Goal: Use online tool/utility: Use online tool/utility

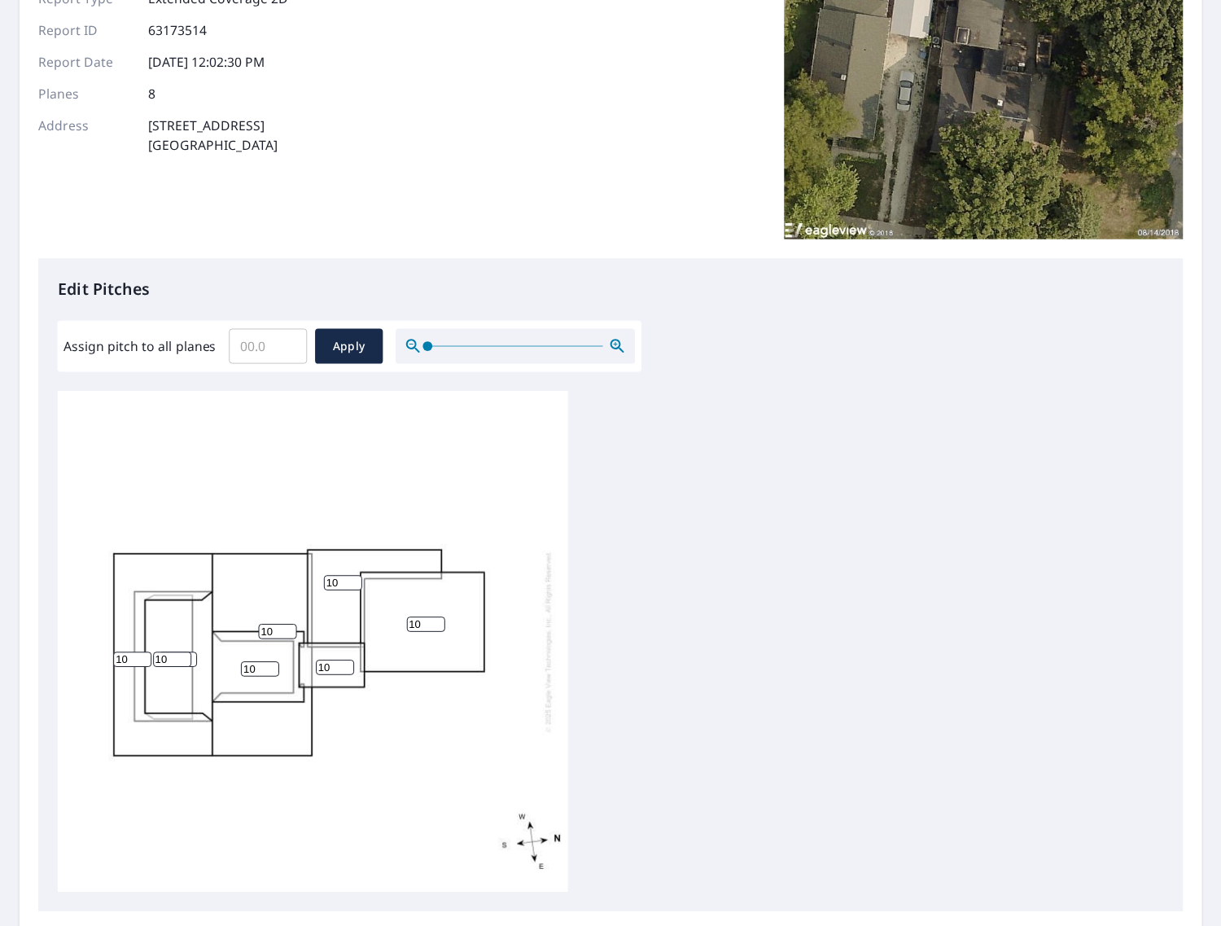
scroll to position [244, 0]
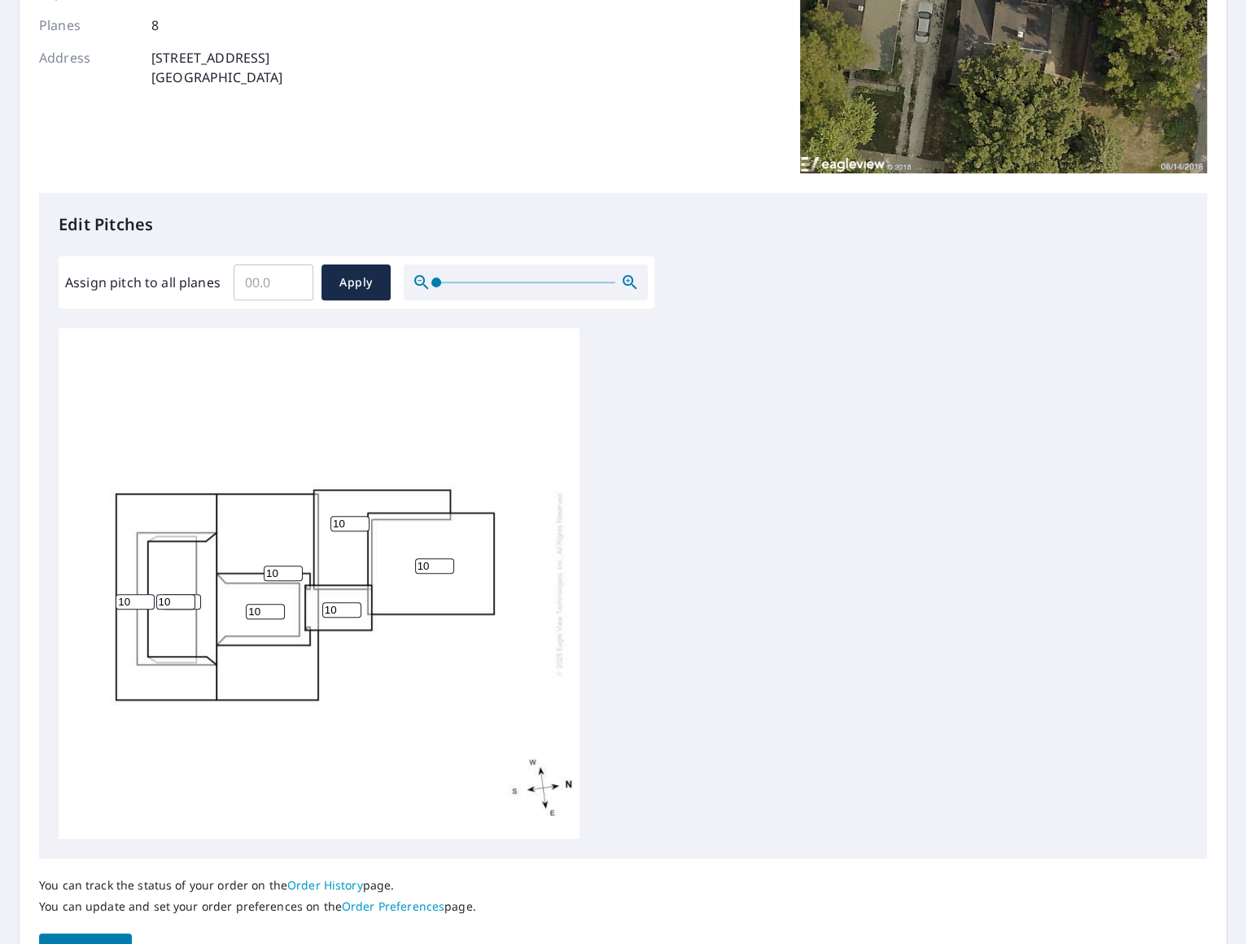
drag, startPoint x: 432, startPoint y: 566, endPoint x: 410, endPoint y: 567, distance: 22.0
click at [410, 567] on div "10 10 10 10 10 10 10 10" at bounding box center [319, 583] width 521 height 511
type input "6"
click at [891, 529] on div "10 6 10 10 10 10 10 10" at bounding box center [623, 583] width 1129 height 511
drag, startPoint x: 132, startPoint y: 606, endPoint x: 107, endPoint y: 605, distance: 25.2
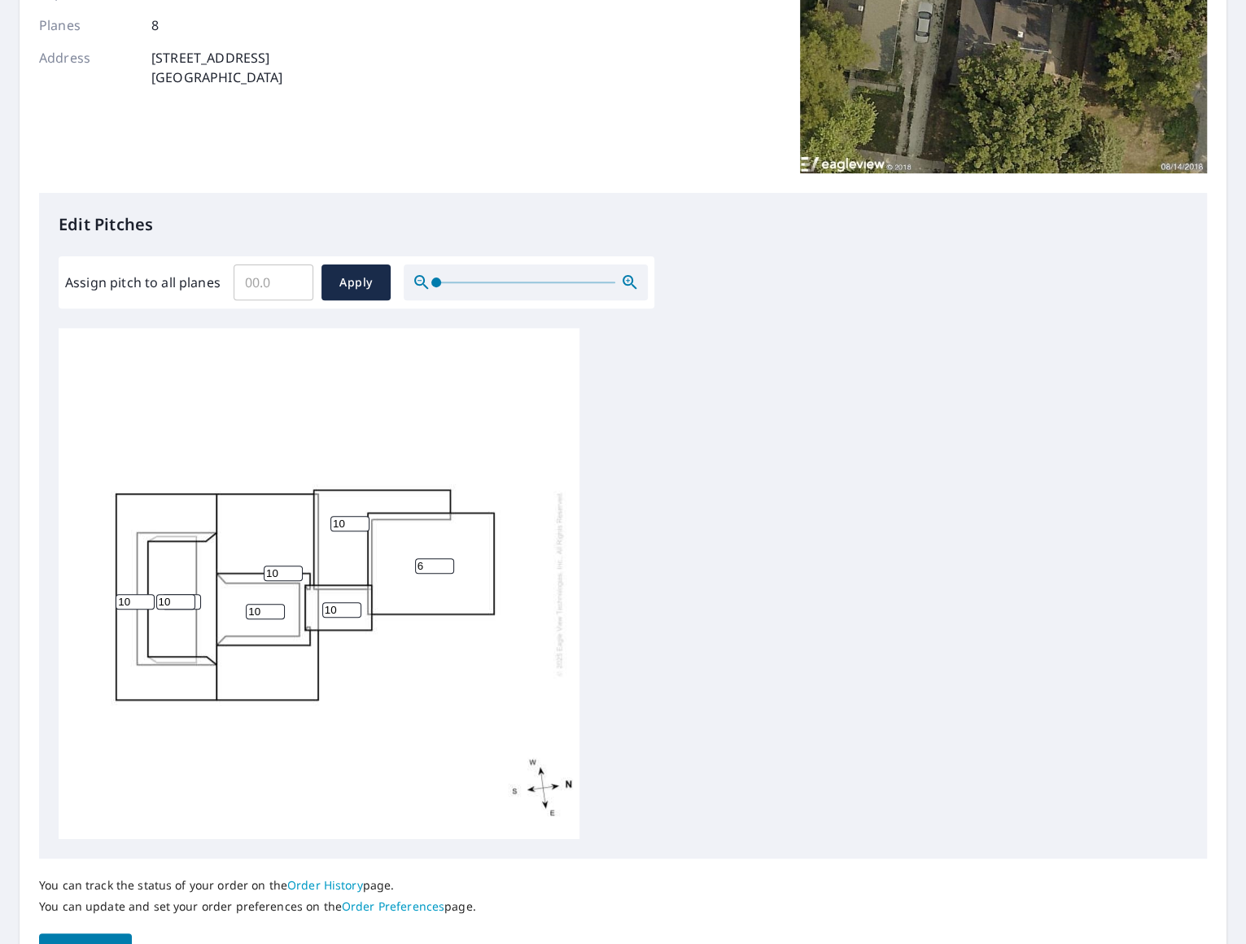
click at [107, 605] on div "10 6 10 10 10 10 10 10" at bounding box center [319, 583] width 521 height 511
type input "8"
drag, startPoint x: 277, startPoint y: 573, endPoint x: 260, endPoint y: 574, distance: 17.1
click at [260, 574] on div "10 6 8 10 10 10 10 10" at bounding box center [319, 583] width 521 height 511
type input "8"
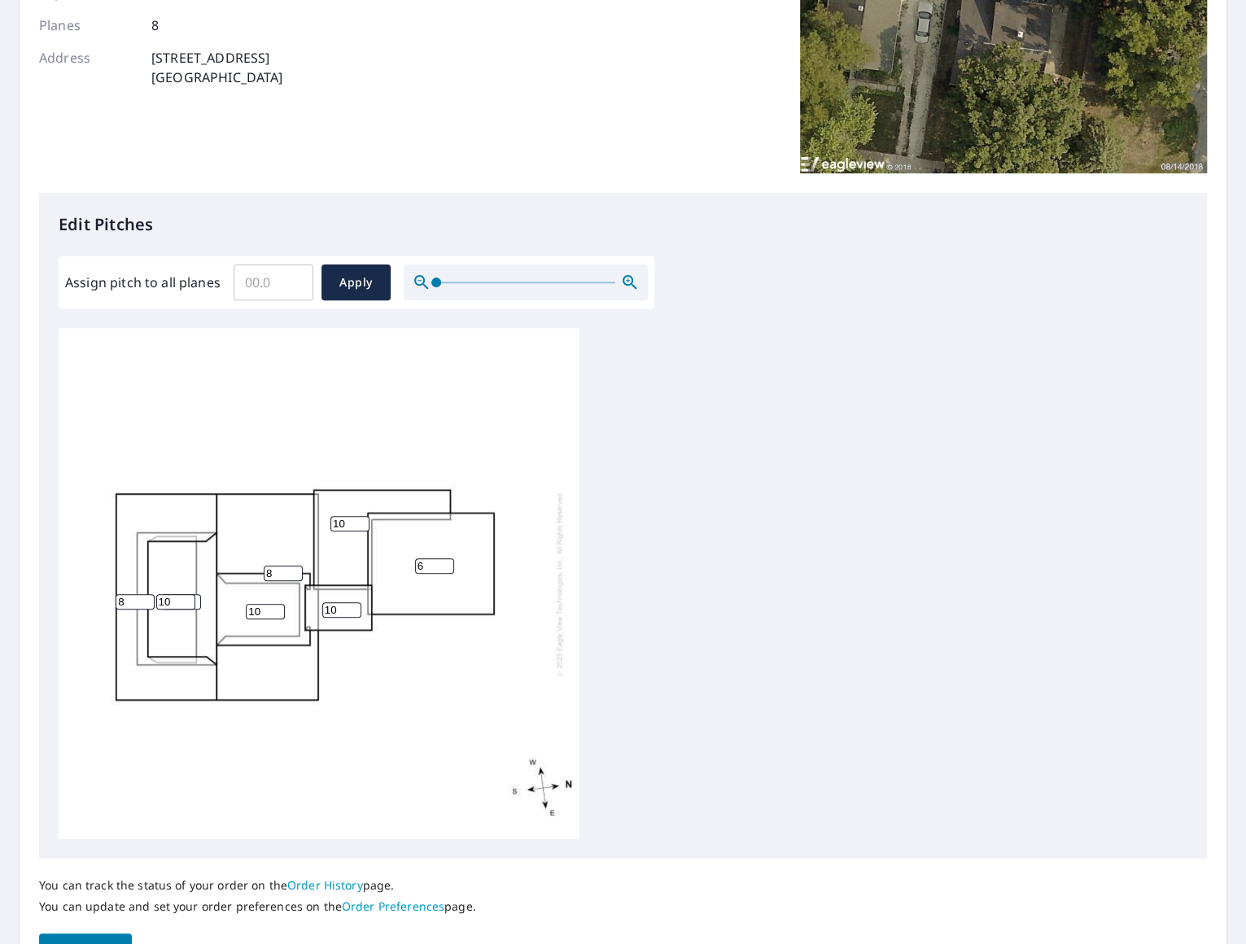
click at [165, 602] on input "10" at bounding box center [175, 601] width 39 height 15
click at [200, 602] on div "8 6 8 10 10 10 10 10" at bounding box center [319, 583] width 521 height 511
type input "9"
click at [195, 602] on input "9" at bounding box center [181, 601] width 39 height 15
drag, startPoint x: 173, startPoint y: 601, endPoint x: 138, endPoint y: 606, distance: 35.3
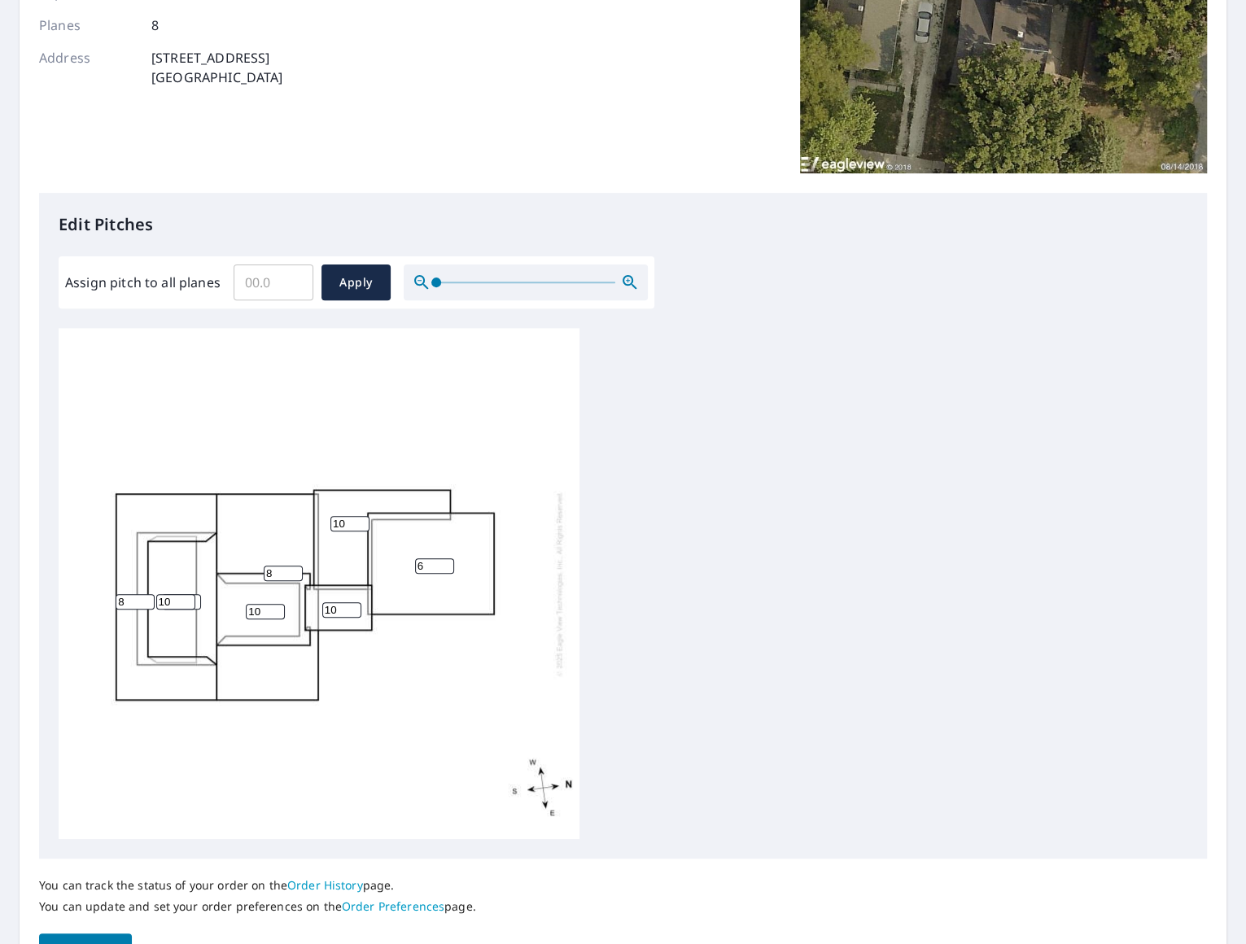
click at [138, 606] on div "8 6 8 9 10 10 10 10" at bounding box center [319, 583] width 521 height 511
type input "4"
